Goal: Transaction & Acquisition: Purchase product/service

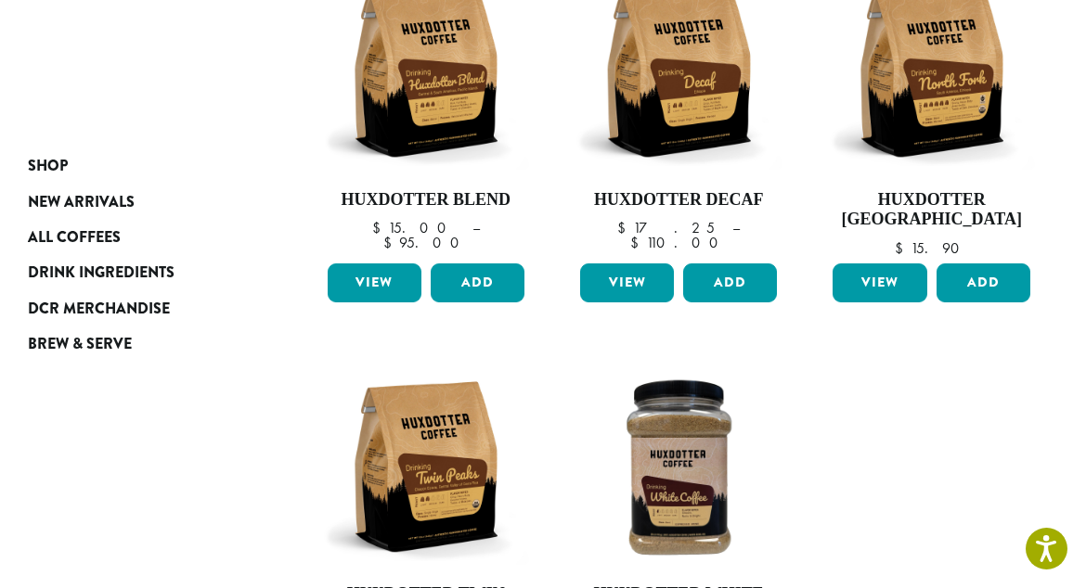
scroll to position [300, 0]
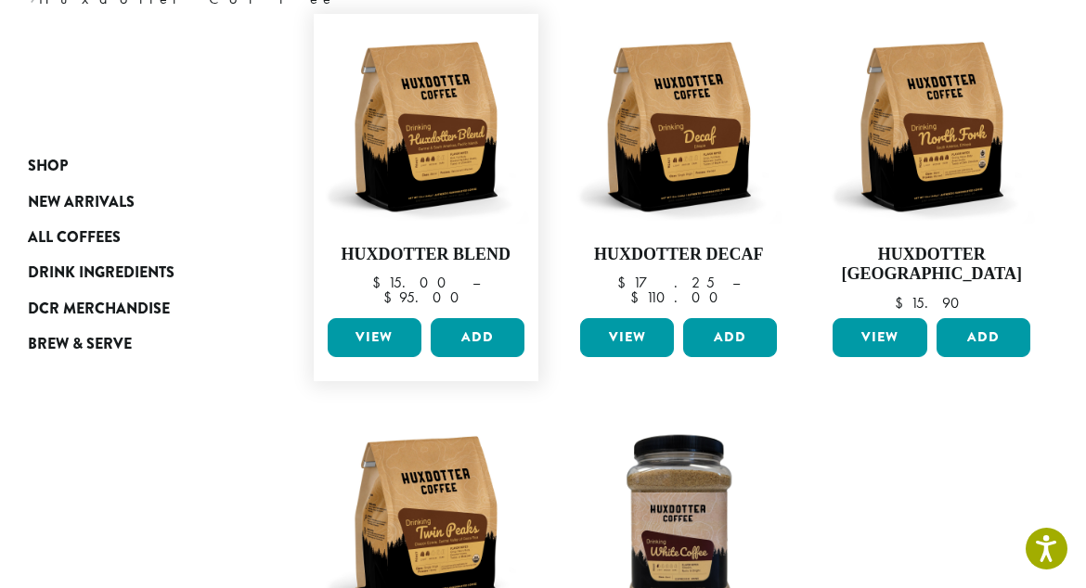
click at [382, 327] on link "View" at bounding box center [375, 337] width 94 height 39
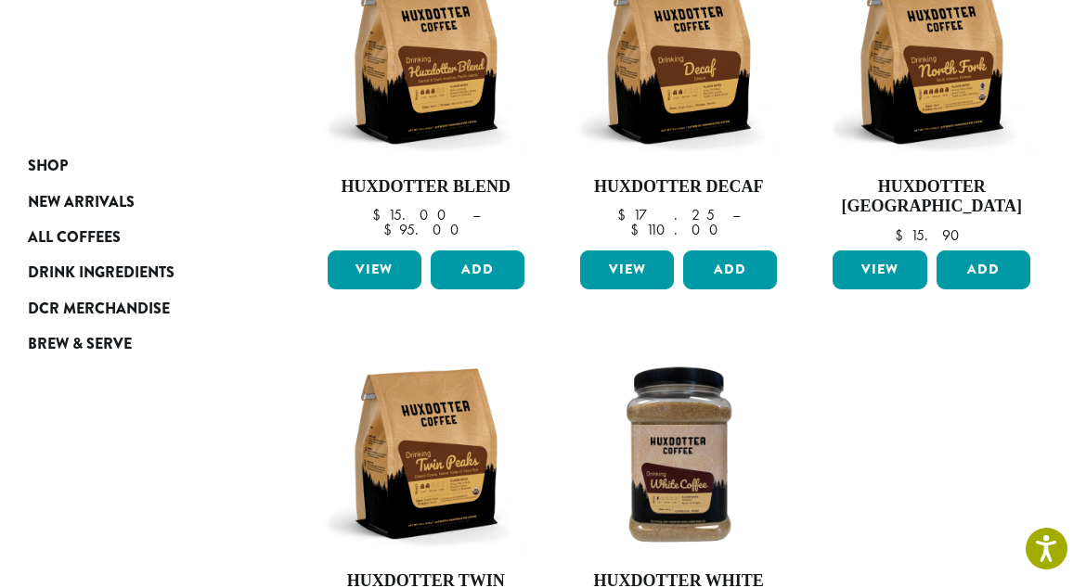
scroll to position [293, 0]
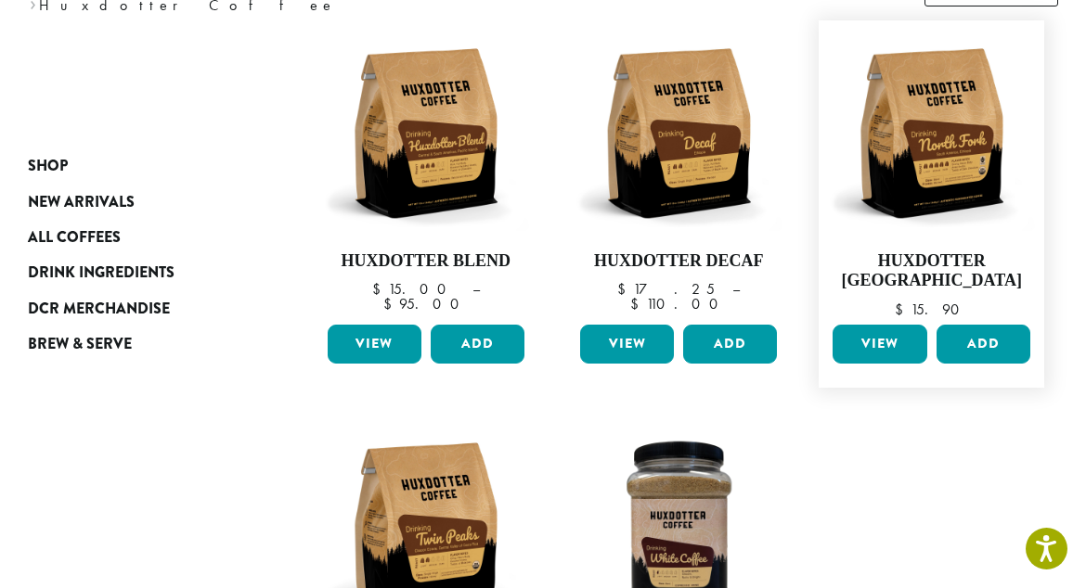
click at [882, 341] on link "View" at bounding box center [880, 344] width 94 height 39
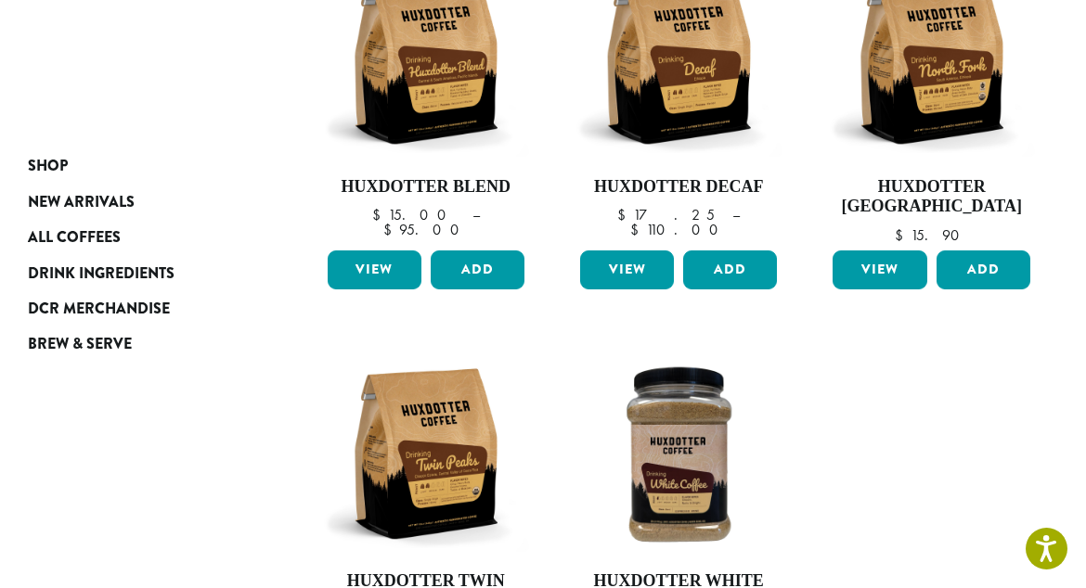
scroll to position [441, 0]
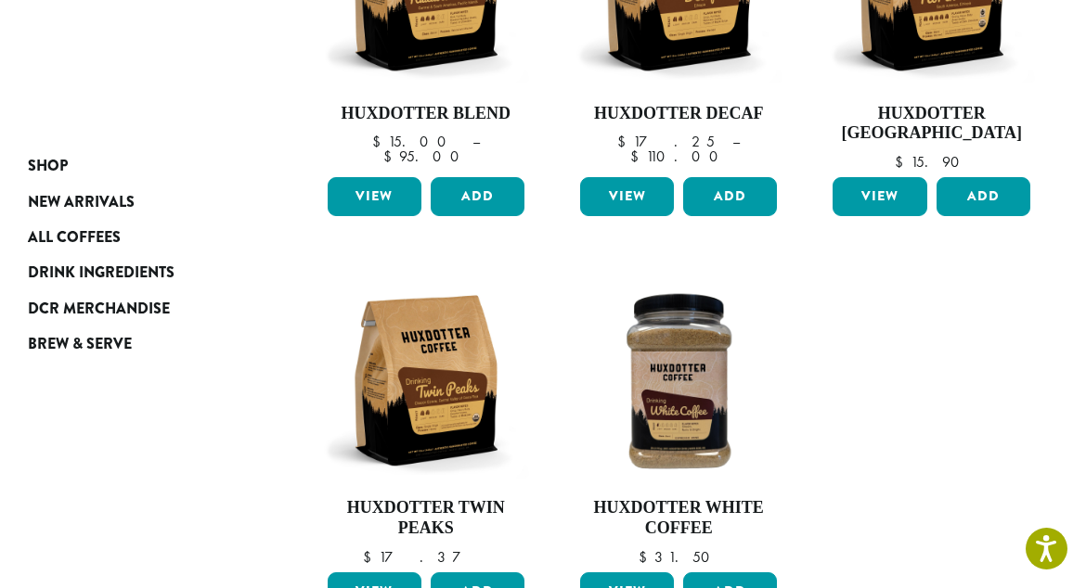
click at [1085, 575] on div "**********" at bounding box center [543, 305] width 1086 height 864
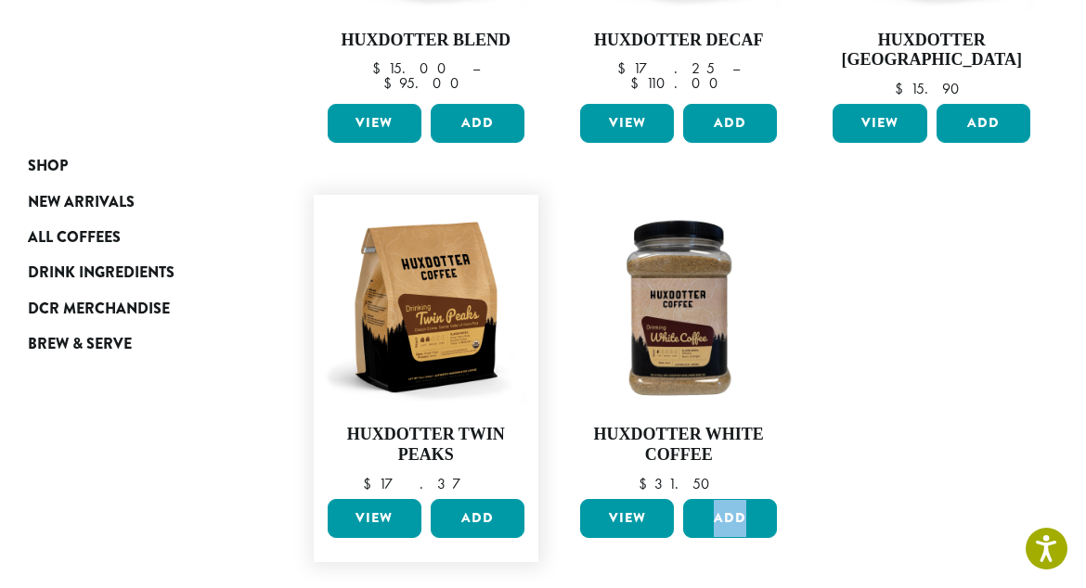
click at [375, 511] on link "View" at bounding box center [375, 518] width 94 height 39
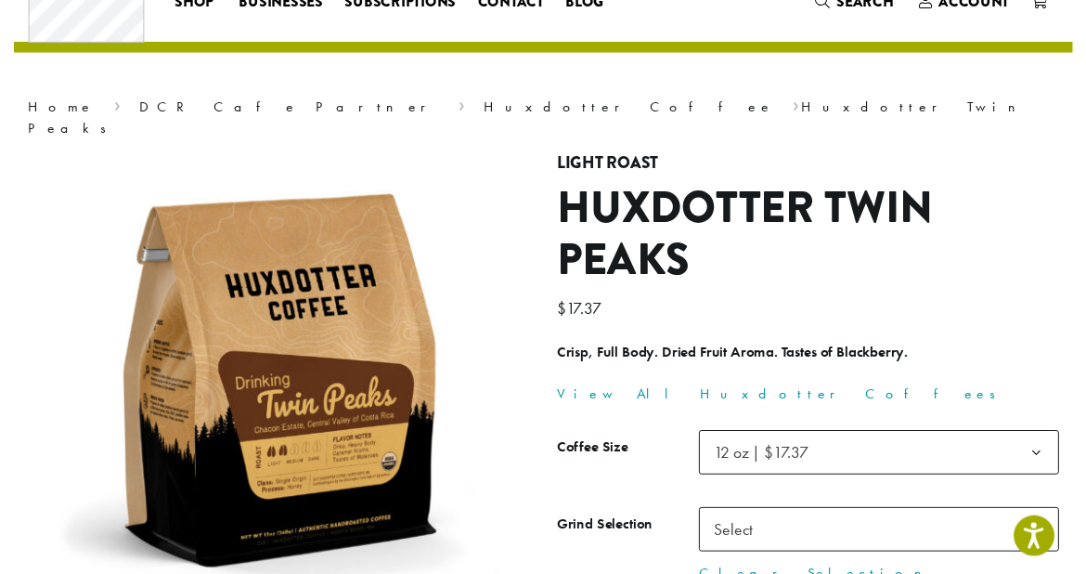
scroll to position [220, 0]
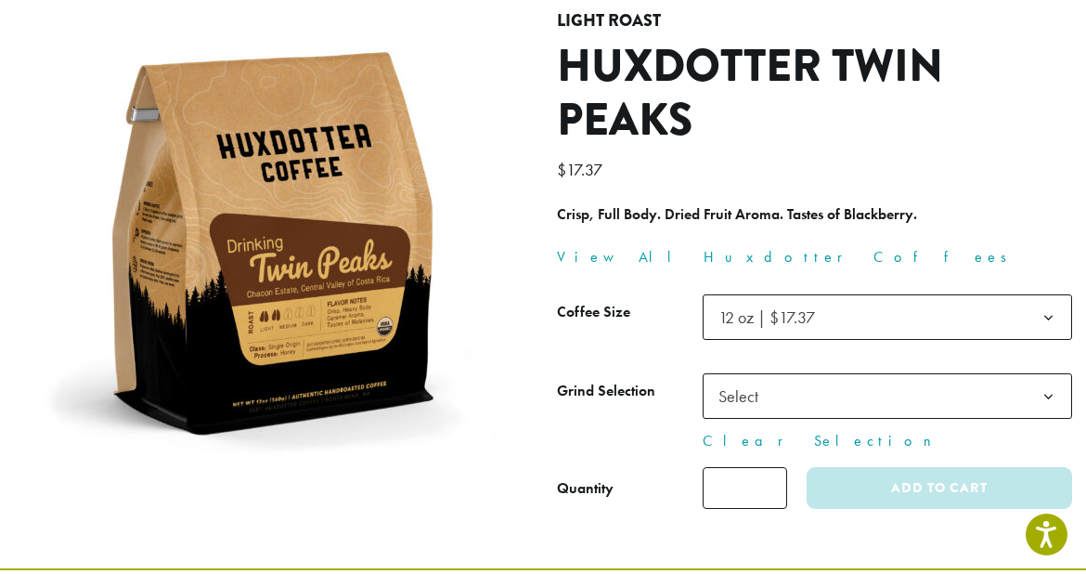
click at [1048, 374] on b at bounding box center [1048, 396] width 45 height 45
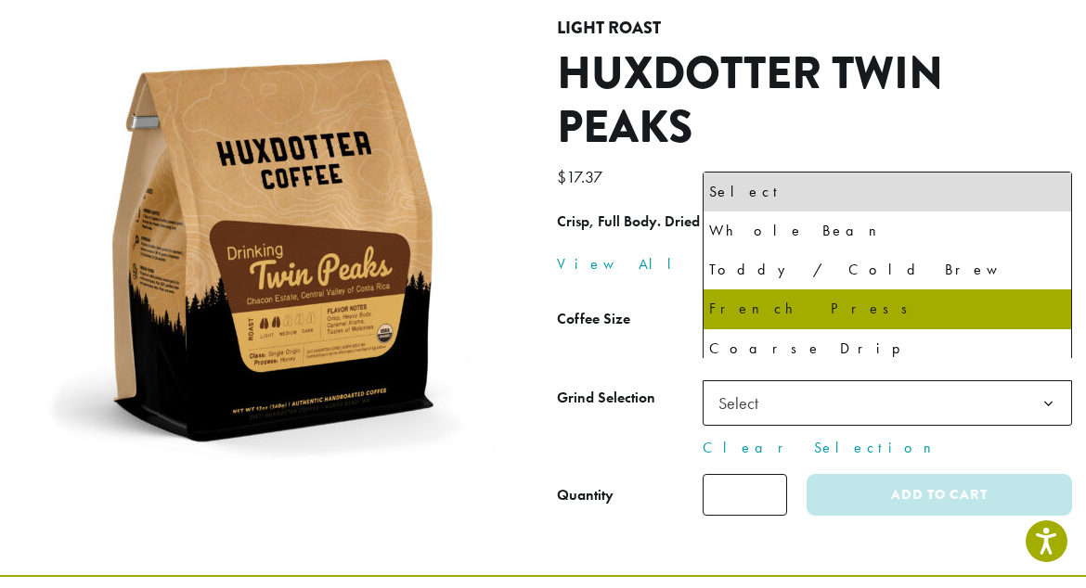
scroll to position [0, 0]
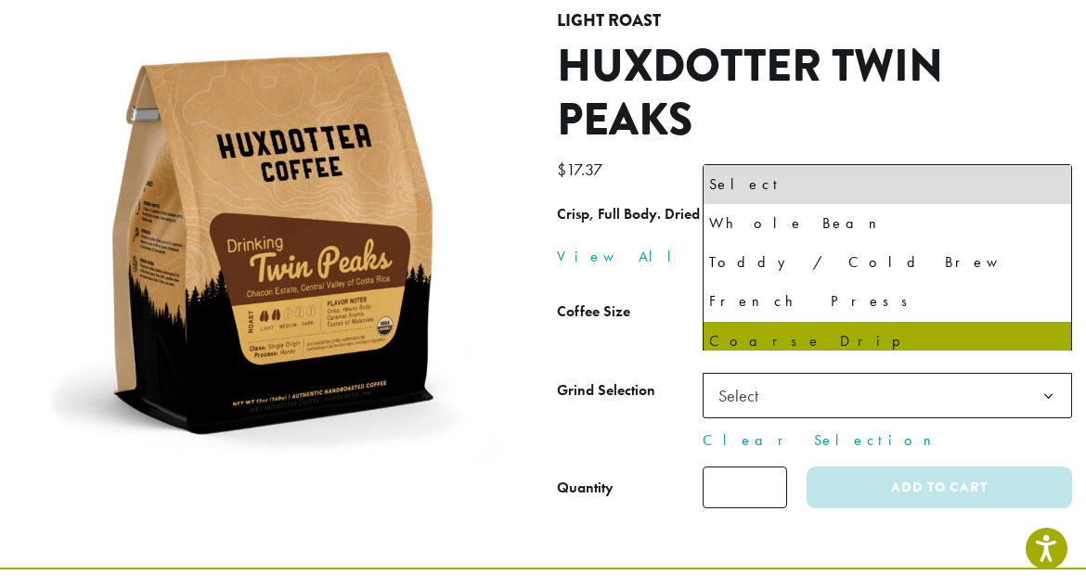
click at [600, 247] on link "View All Huxdotter Coffees" at bounding box center [788, 256] width 462 height 19
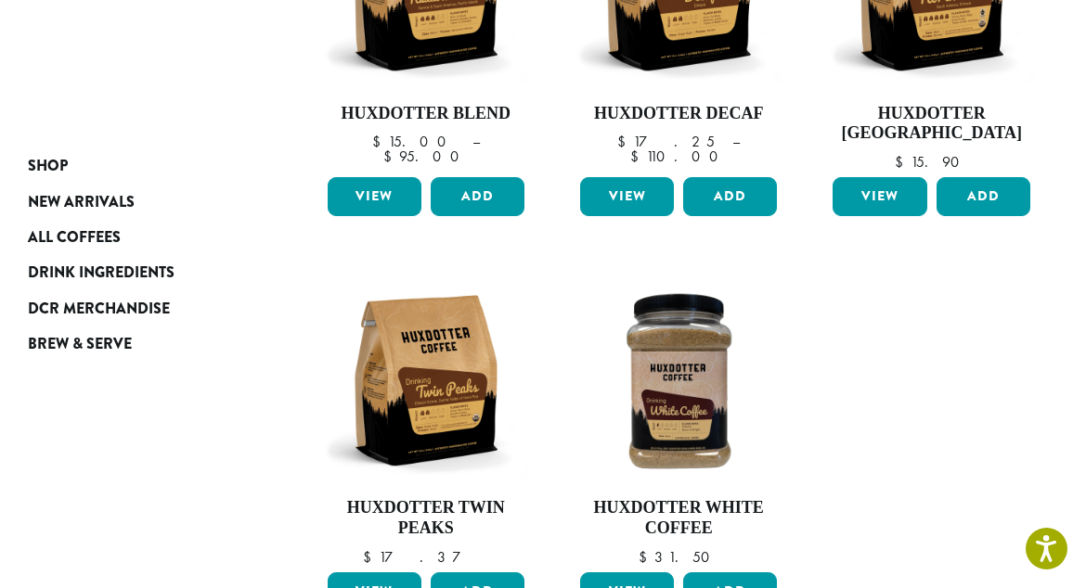
scroll to position [514, 0]
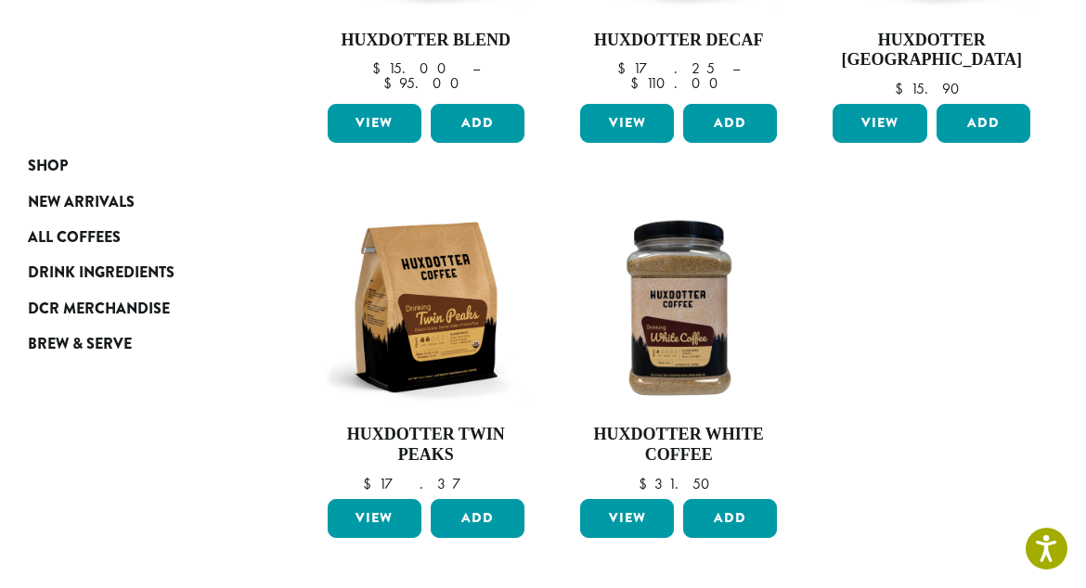
click at [459, 511] on button "Add" at bounding box center [478, 518] width 94 height 39
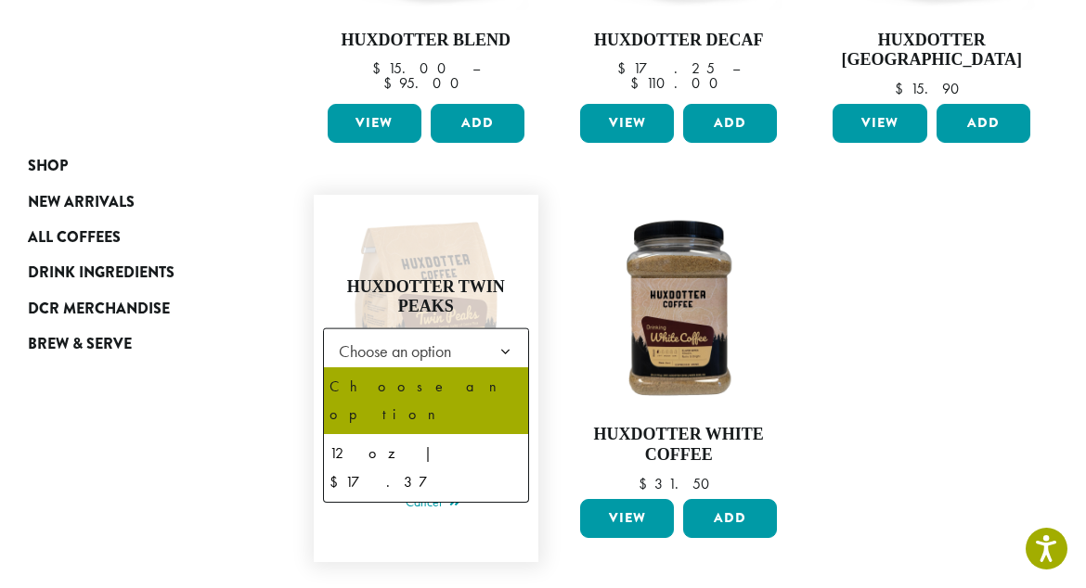
click at [504, 343] on b at bounding box center [505, 351] width 45 height 45
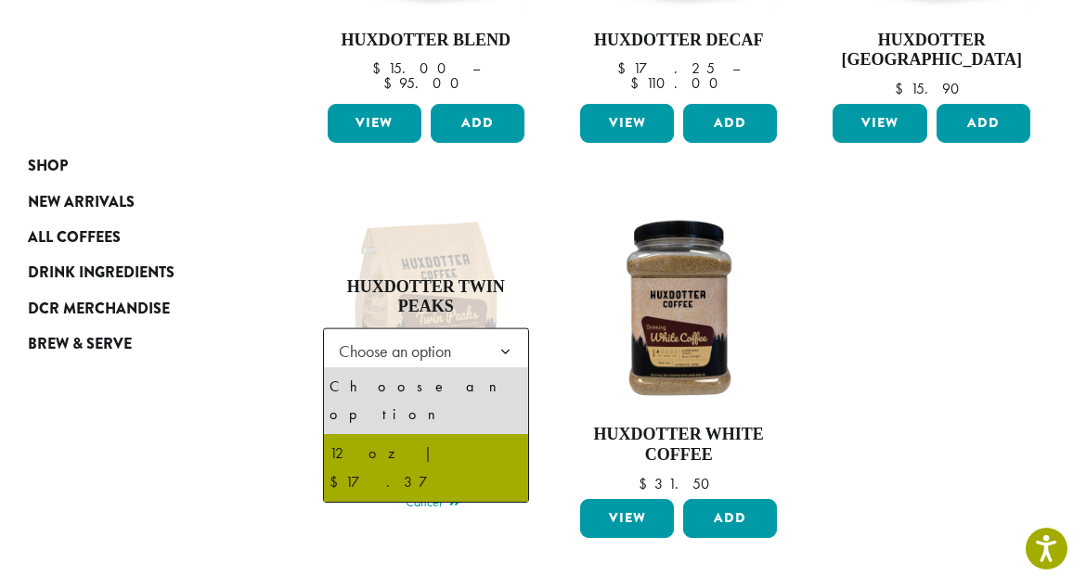
select select "*********"
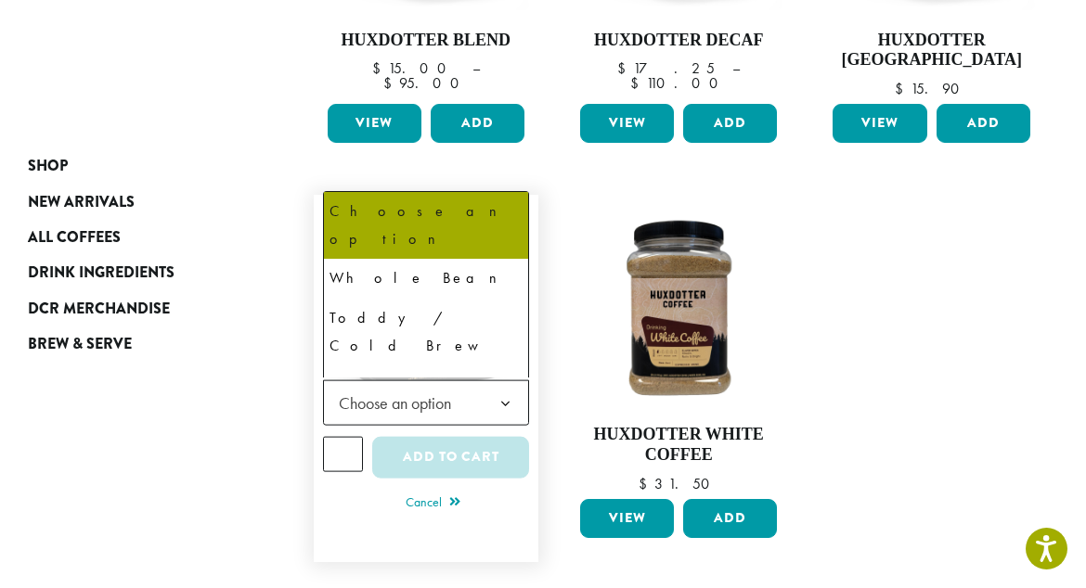
click at [505, 397] on b at bounding box center [505, 403] width 45 height 45
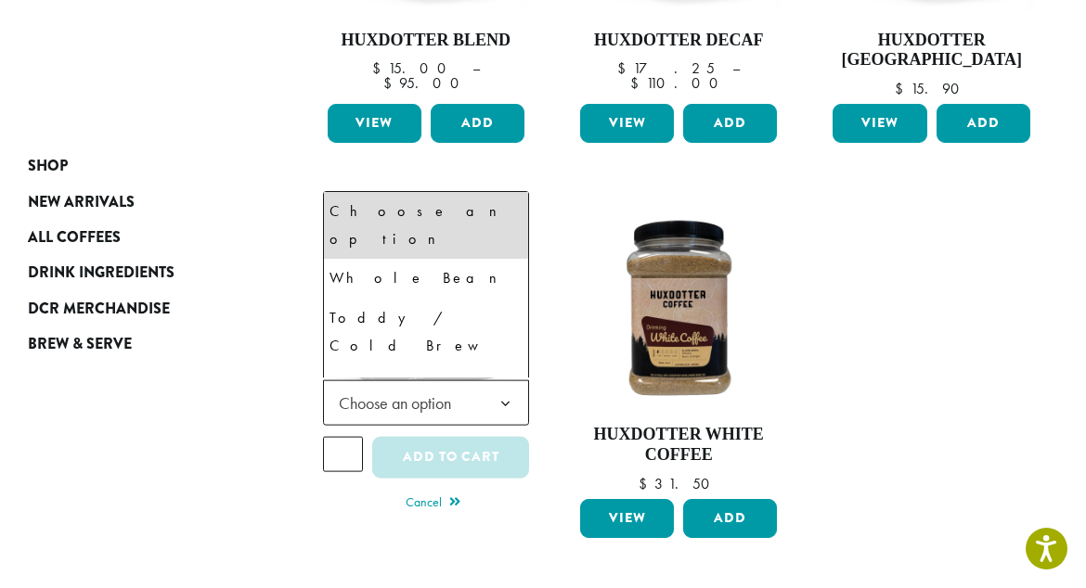
select select "**********"
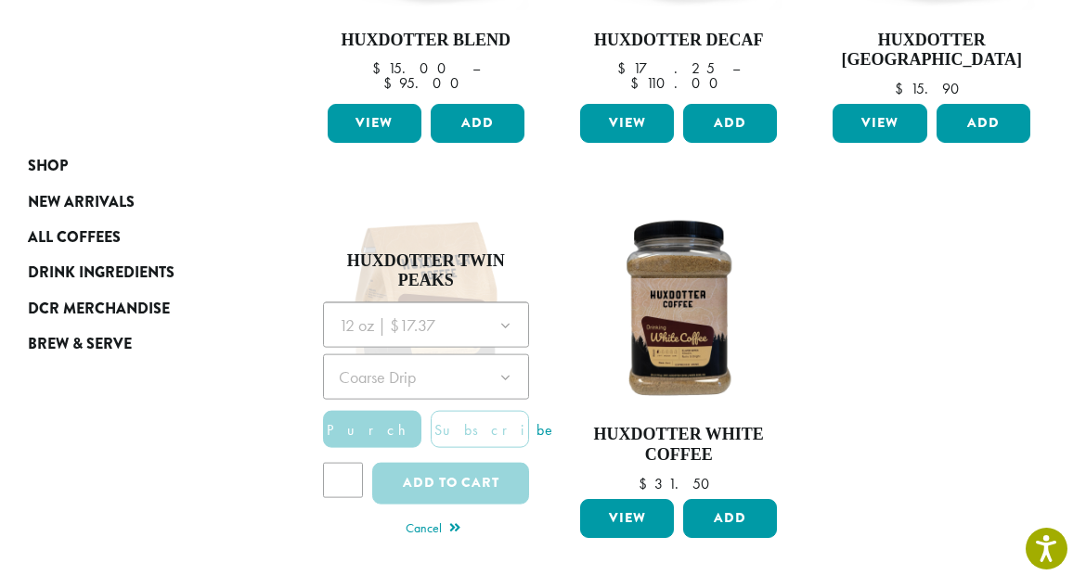
click at [547, 388] on ul "**********" at bounding box center [679, 181] width 759 height 790
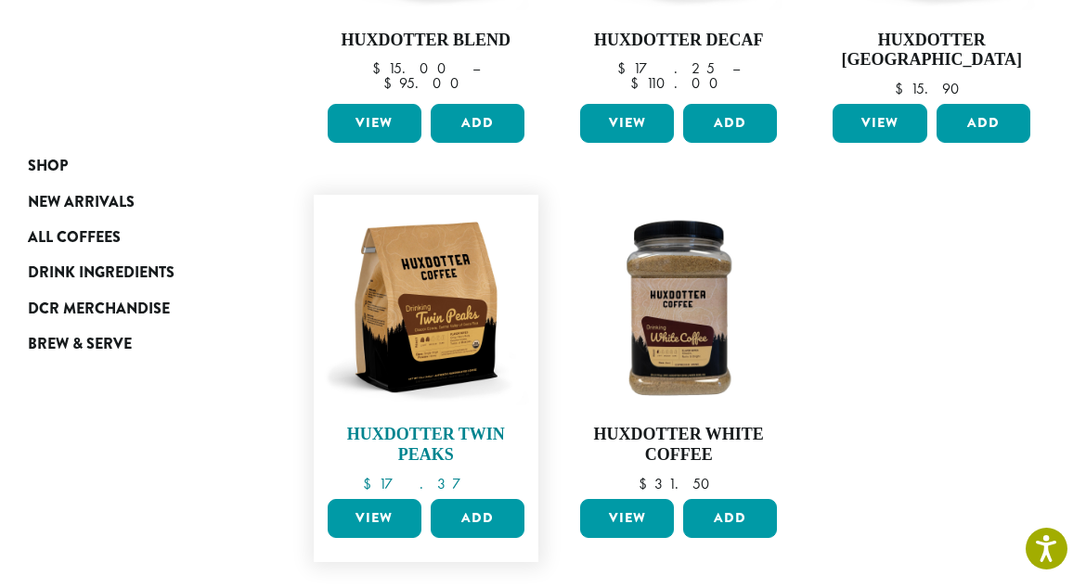
click at [475, 363] on img at bounding box center [425, 307] width 206 height 206
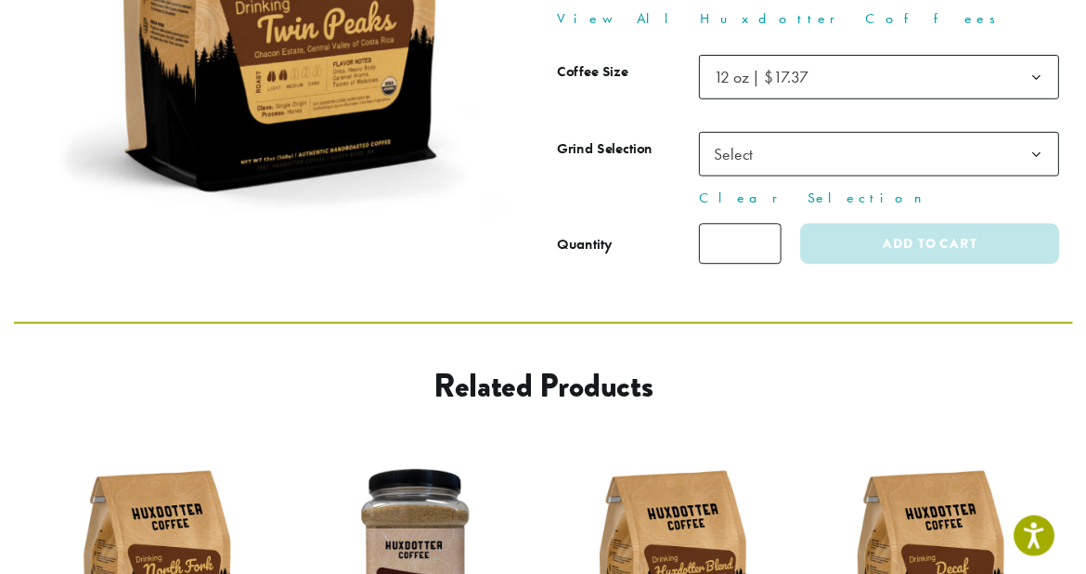
scroll to position [448, 0]
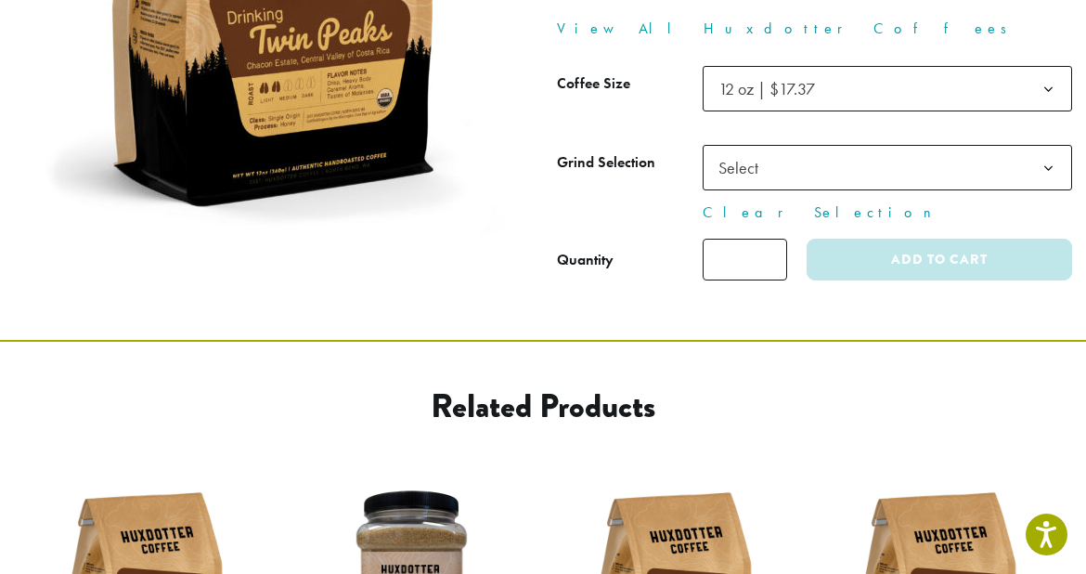
click at [1045, 67] on b at bounding box center [1048, 89] width 45 height 45
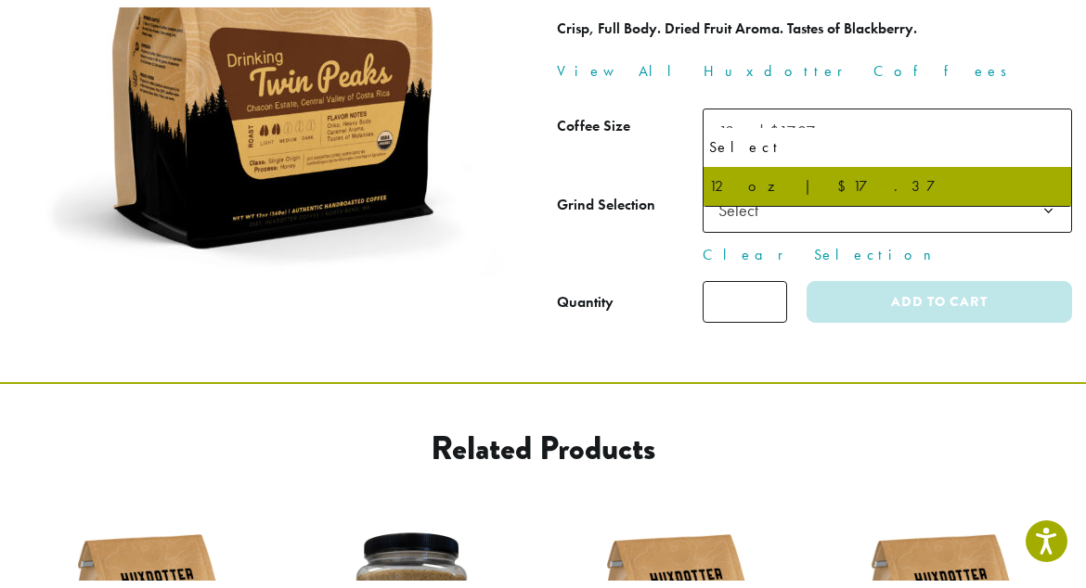
scroll to position [442, 0]
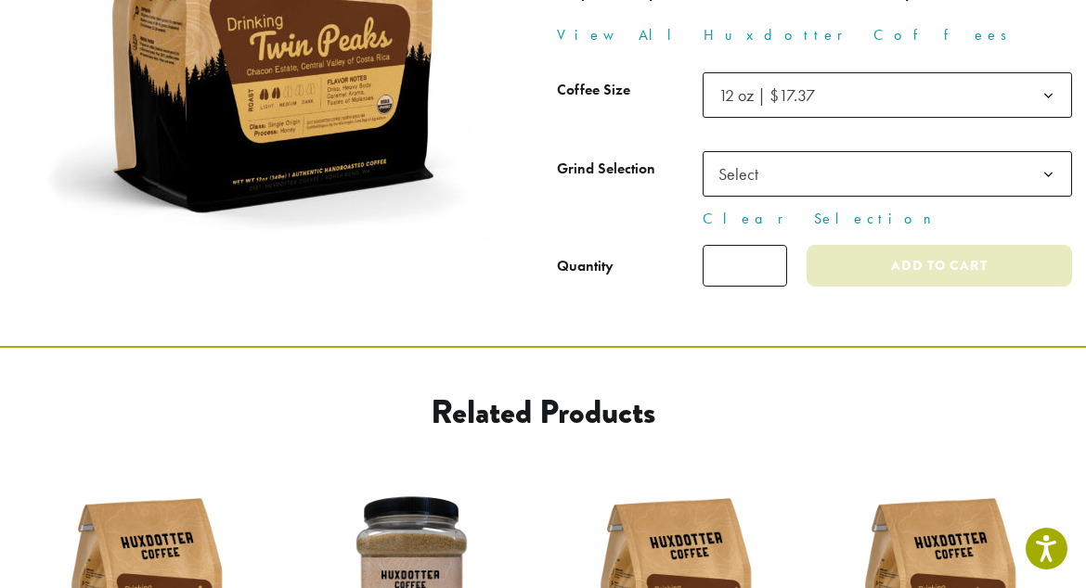
click at [966, 252] on button "Add to cart" at bounding box center [939, 266] width 265 height 42
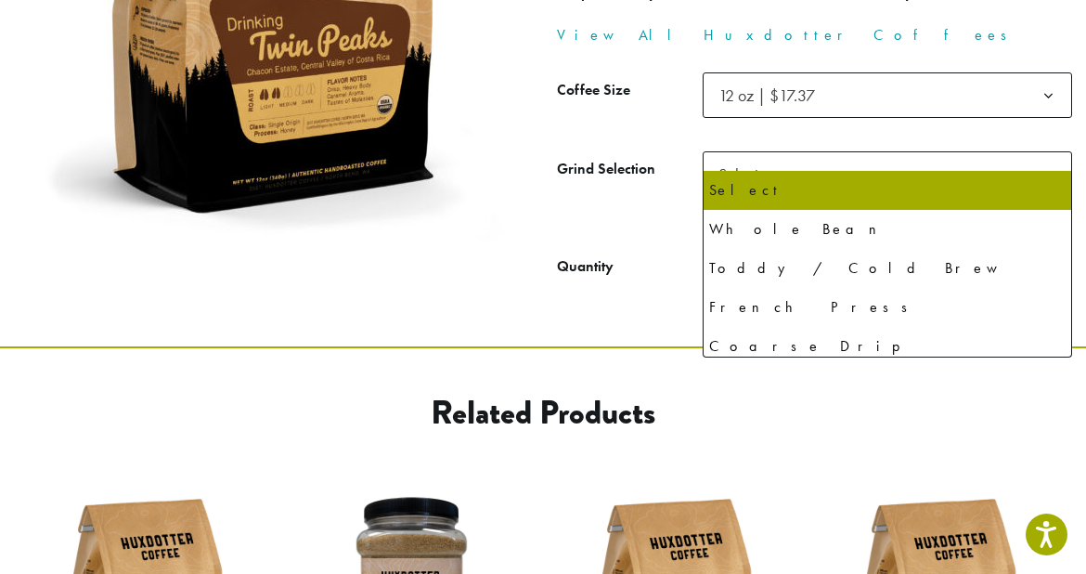
click at [1049, 152] on b at bounding box center [1048, 174] width 45 height 45
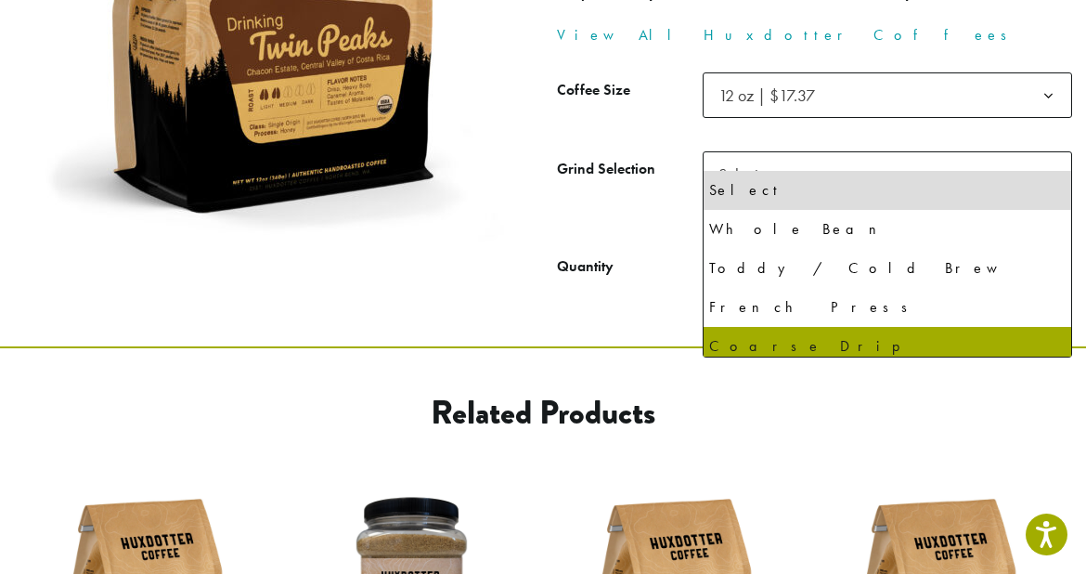
select select "**********"
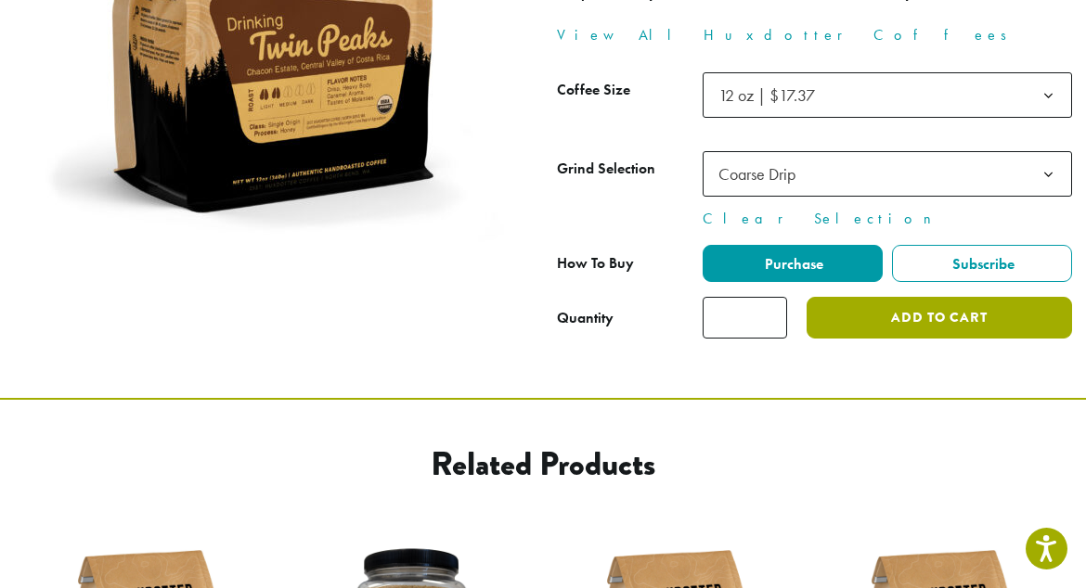
click at [888, 297] on button "Add to cart" at bounding box center [939, 318] width 265 height 42
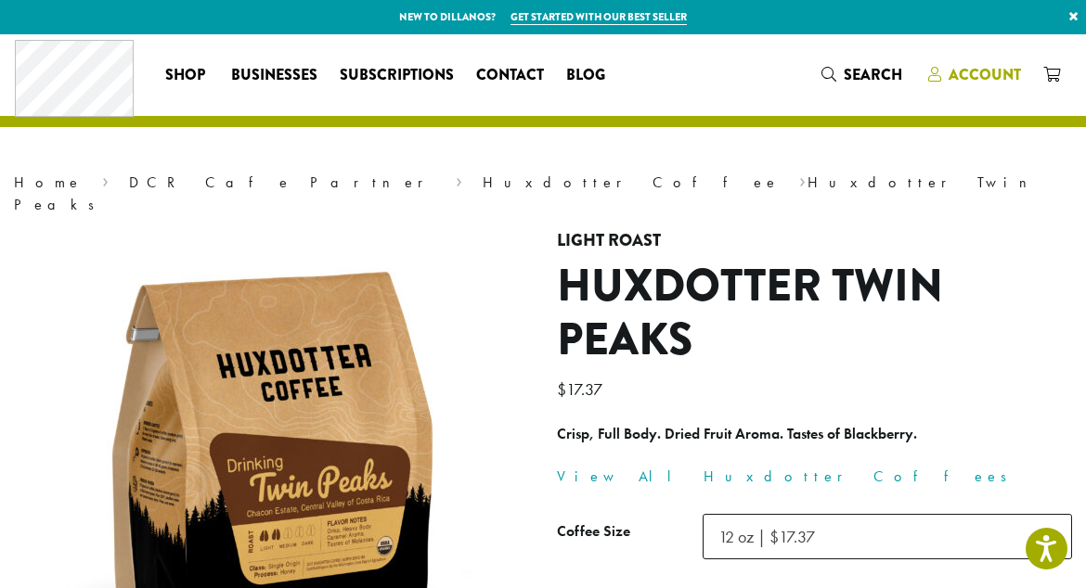
click at [1001, 72] on span "Account" at bounding box center [985, 74] width 72 height 21
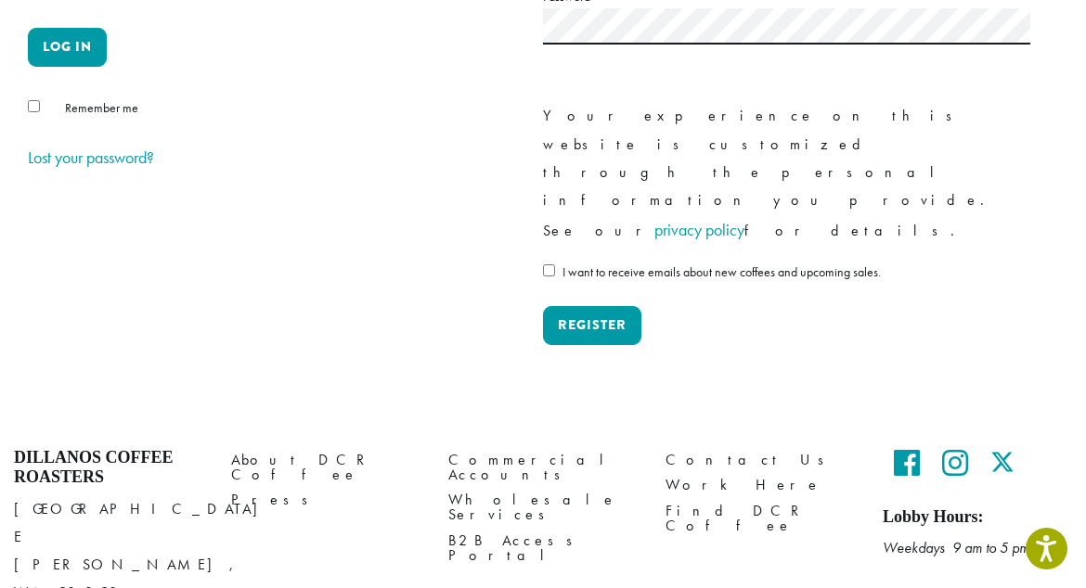
scroll to position [260, 0]
